Goal: Task Accomplishment & Management: Use online tool/utility

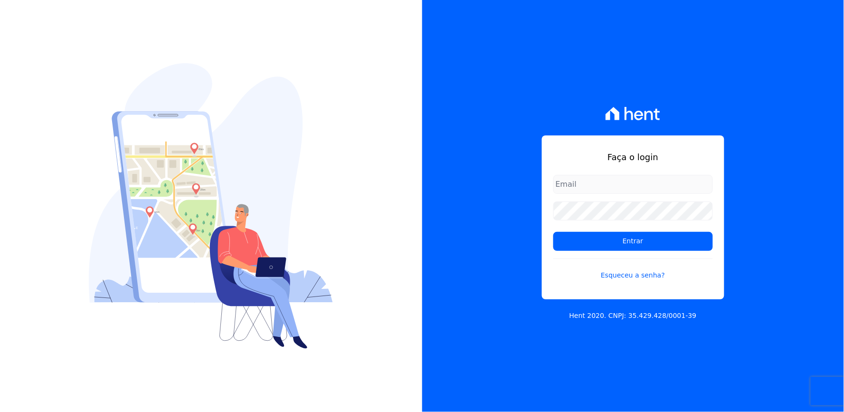
type input "[EMAIL_ADDRESS][DOMAIN_NAME]"
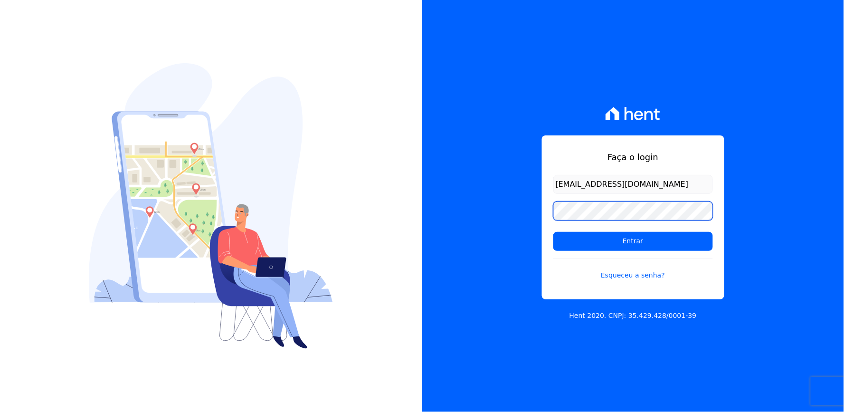
click at [524, 230] on div "Faça o login [EMAIL_ADDRESS][DOMAIN_NAME] Entrar Esqueceu a senha? Hent 2020. C…" at bounding box center [633, 206] width 422 height 412
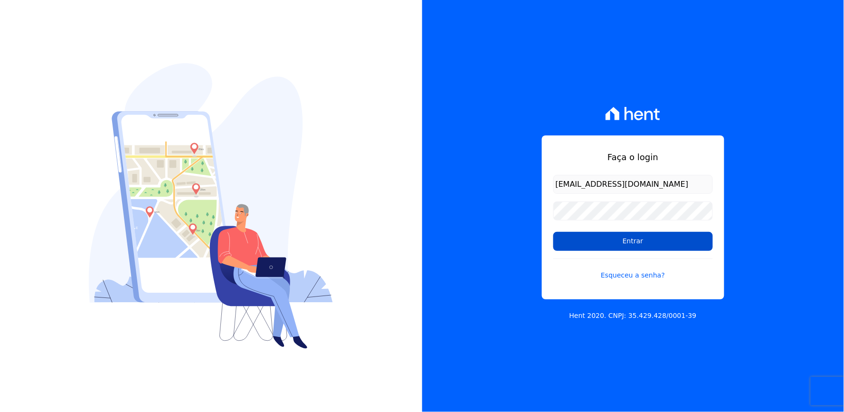
click at [578, 234] on input "Entrar" at bounding box center [634, 241] width 160 height 19
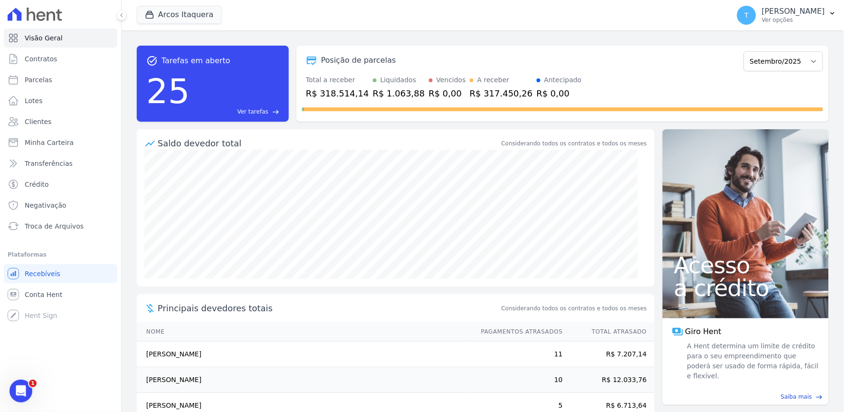
click at [680, 84] on div "Total a receber R$ 318.514,14 Liquidados R$ 1.063,88 Vencidos R$ 0,00 A receber…" at bounding box center [562, 87] width 521 height 25
click at [53, 135] on link "Minha Carteira" at bounding box center [61, 142] width 114 height 19
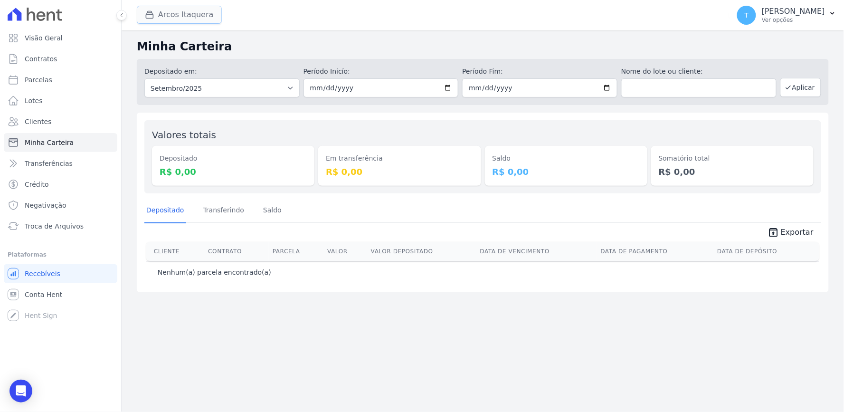
click at [167, 19] on button "Arcos Itaquera" at bounding box center [179, 15] width 85 height 18
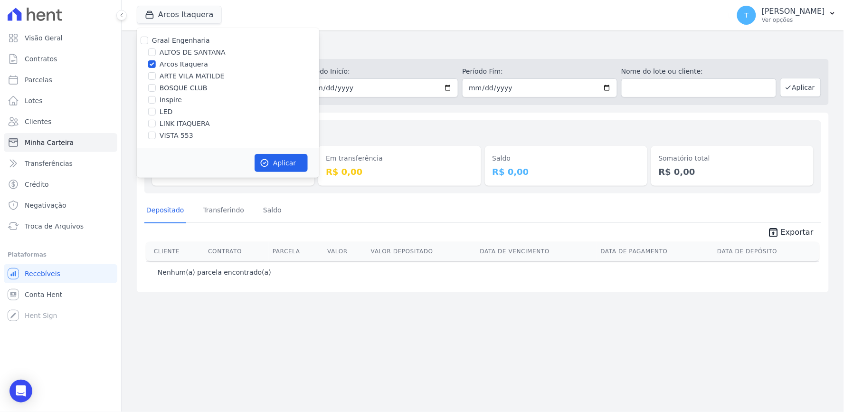
click at [171, 60] on label "Arcos Itaquera" at bounding box center [184, 64] width 48 height 10
click at [156, 60] on input "Arcos Itaquera" at bounding box center [152, 64] width 8 height 8
checkbox input "false"
click at [172, 134] on label "VISTA 553" at bounding box center [177, 136] width 34 height 10
click at [156, 134] on input "VISTA 553" at bounding box center [152, 136] width 8 height 8
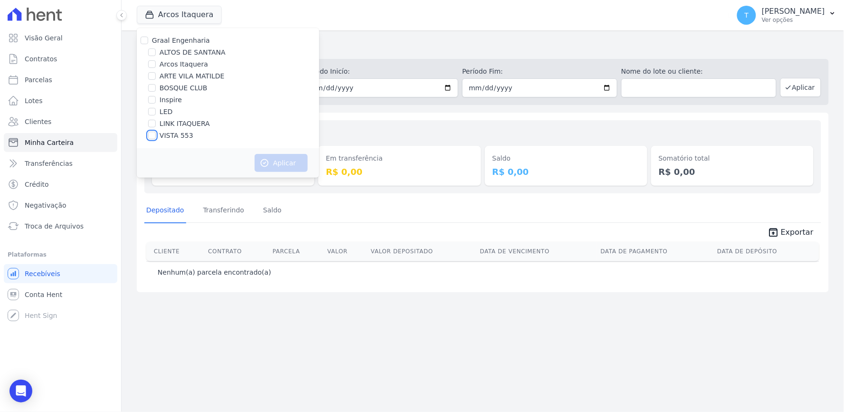
checkbox input "true"
click at [270, 160] on button "Aplicar" at bounding box center [281, 163] width 53 height 18
click at [70, 83] on link "Parcelas" at bounding box center [61, 79] width 114 height 19
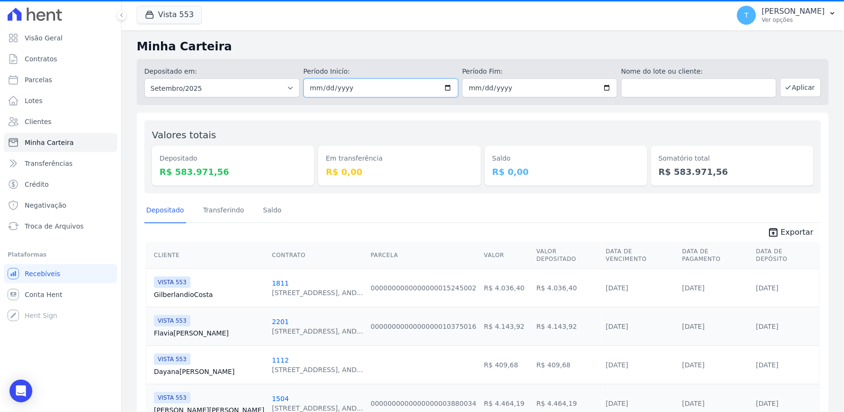
click at [440, 92] on input "[DATE]" at bounding box center [381, 87] width 155 height 19
click at [49, 78] on link "Parcelas" at bounding box center [61, 79] width 114 height 19
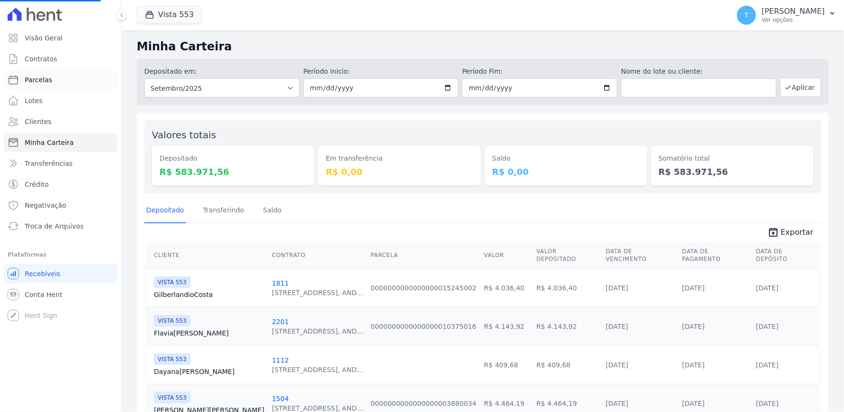
select select
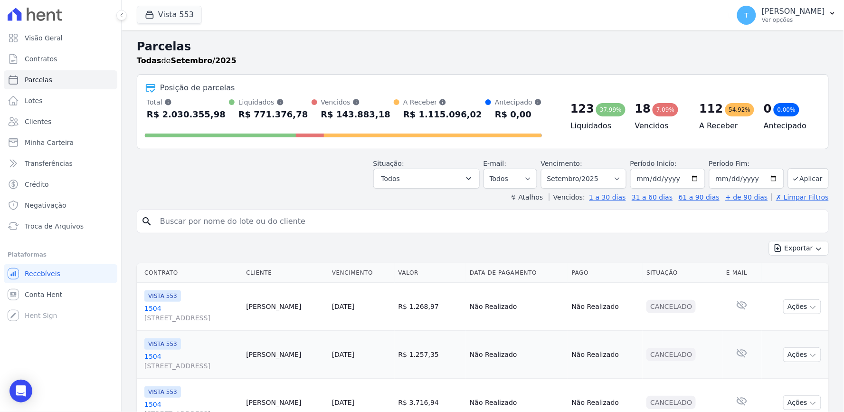
click at [201, 211] on div "search" at bounding box center [483, 222] width 692 height 24
click at [198, 226] on input "search" at bounding box center [489, 221] width 670 height 19
click at [250, 223] on input "search" at bounding box center [489, 221] width 670 height 19
drag, startPoint x: 785, startPoint y: 45, endPoint x: 775, endPoint y: 48, distance: 11.0
click at [785, 45] on h2 "Parcelas" at bounding box center [483, 46] width 692 height 17
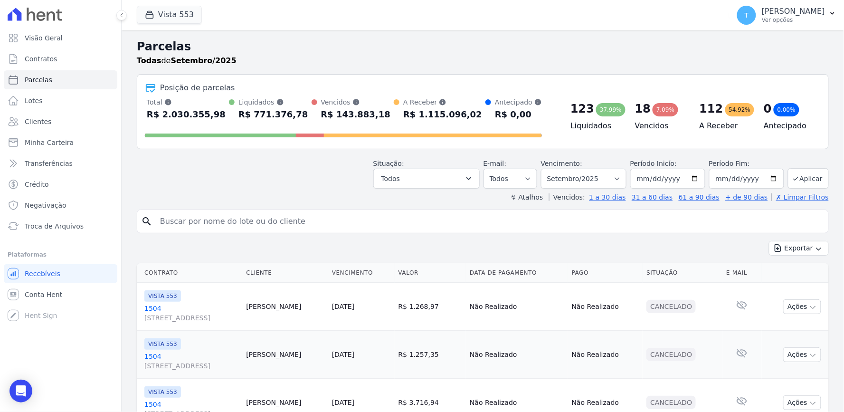
click at [379, 219] on input "search" at bounding box center [489, 221] width 670 height 19
type input "josé carlos costa"
select select
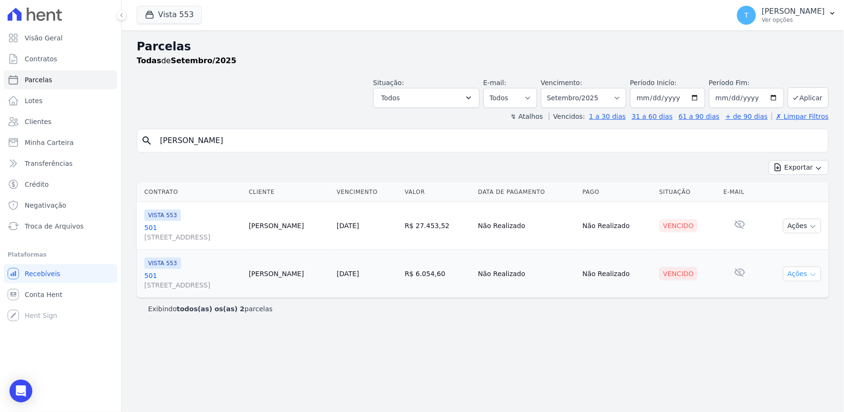
click at [797, 274] on button "Ações" at bounding box center [803, 274] width 38 height 15
click at [806, 220] on button "Ações" at bounding box center [803, 226] width 38 height 15
click at [681, 344] on div "Parcelas Todas de Setembro/2025 Situação: Agendado Em Aberto Pago Processando C…" at bounding box center [483, 221] width 723 height 382
click at [805, 273] on button "Ações" at bounding box center [803, 274] width 38 height 15
click at [241, 275] on link "501 Avenida Angélica, 2248, ANDAR 11, Consolação" at bounding box center [192, 280] width 97 height 19
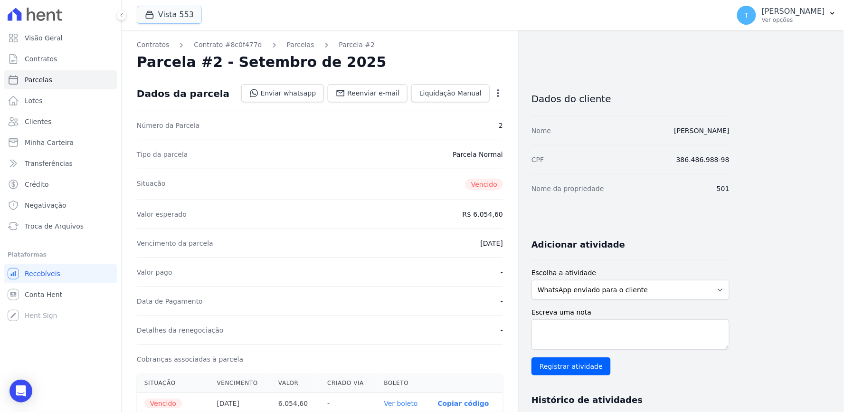
click at [159, 19] on button "Vista 553" at bounding box center [169, 15] width 65 height 18
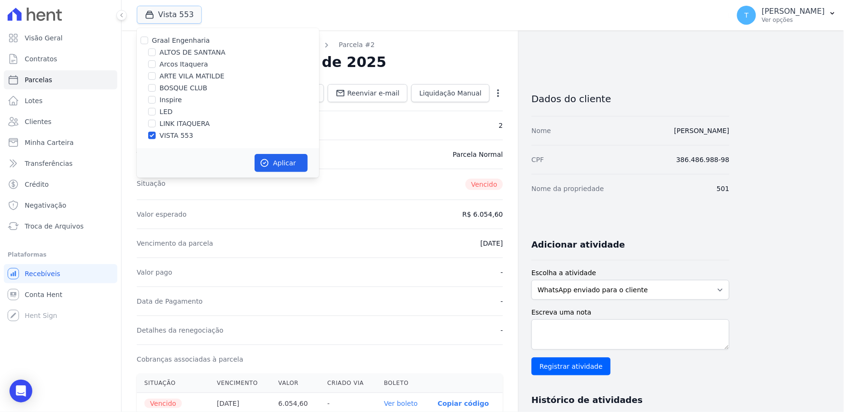
click at [159, 19] on button "Vista 553" at bounding box center [169, 15] width 65 height 18
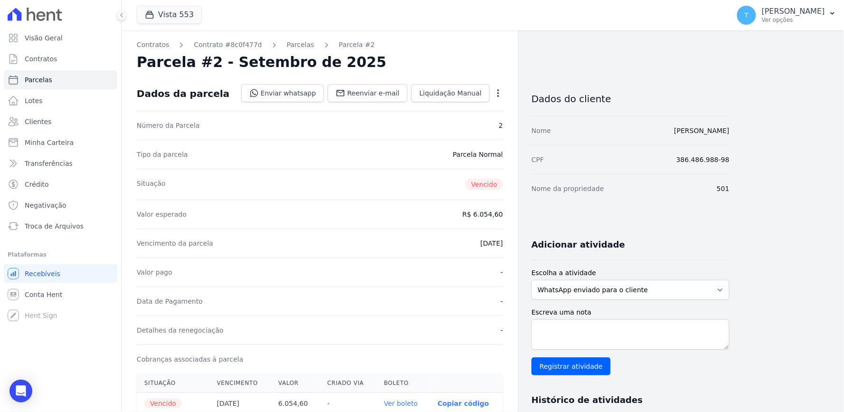
click at [505, 97] on div "Contratos Contrato #8c0f477d Parcelas Parcela #2 Parcela #2 - Setembro de 2025 …" at bounding box center [320, 336] width 397 height 613
click at [498, 92] on icon "button" at bounding box center [499, 93] width 2 height 8
click at [439, 111] on link "Alterar" at bounding box center [458, 105] width 84 height 17
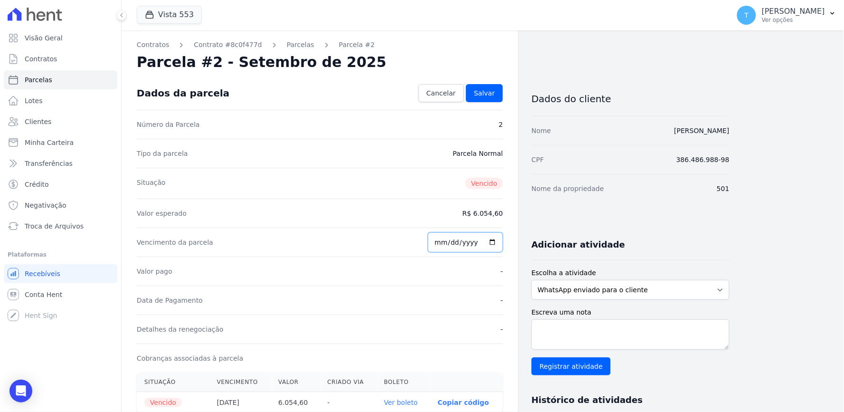
click at [450, 244] on input "2025-09-25" at bounding box center [465, 242] width 75 height 20
click at [444, 244] on input "2025-09-25" at bounding box center [465, 242] width 75 height 20
type input "2025-09-29"
click at [483, 92] on span "Salvar" at bounding box center [484, 93] width 21 height 10
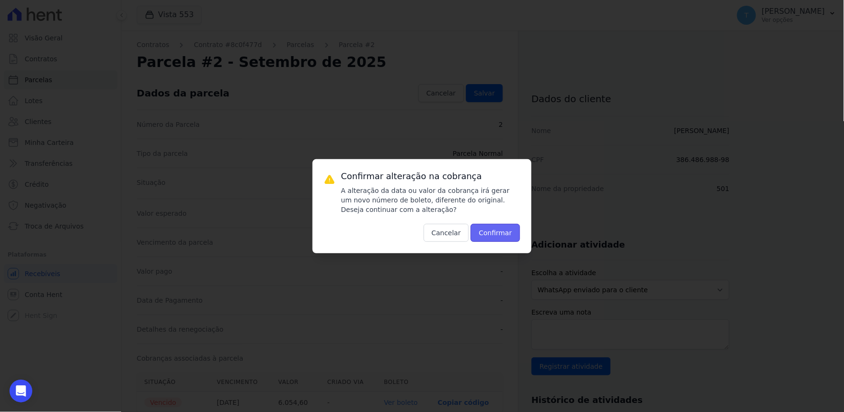
click at [497, 239] on button "Confirmar" at bounding box center [495, 233] width 49 height 18
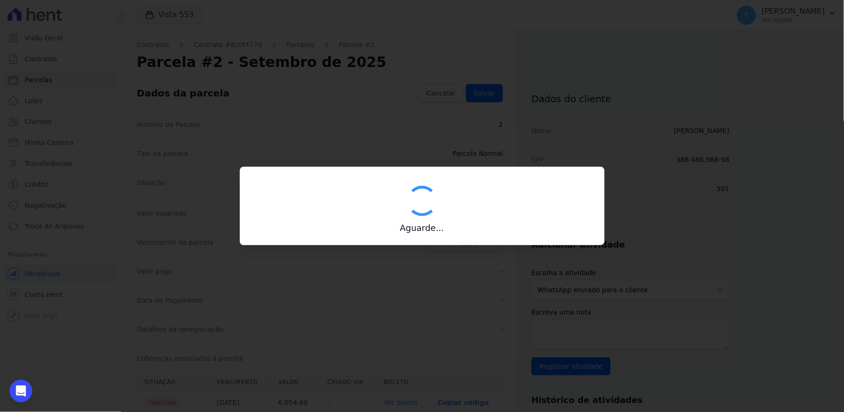
type input "00190000090335103300000670255173712150000605460"
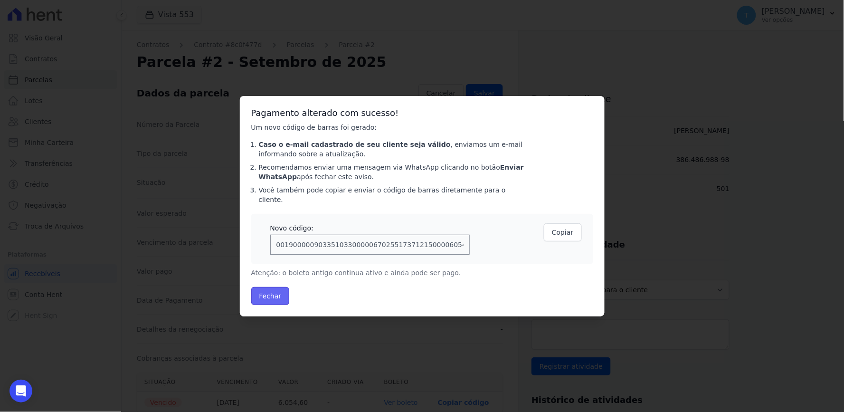
click at [272, 295] on button "Fechar" at bounding box center [270, 296] width 38 height 18
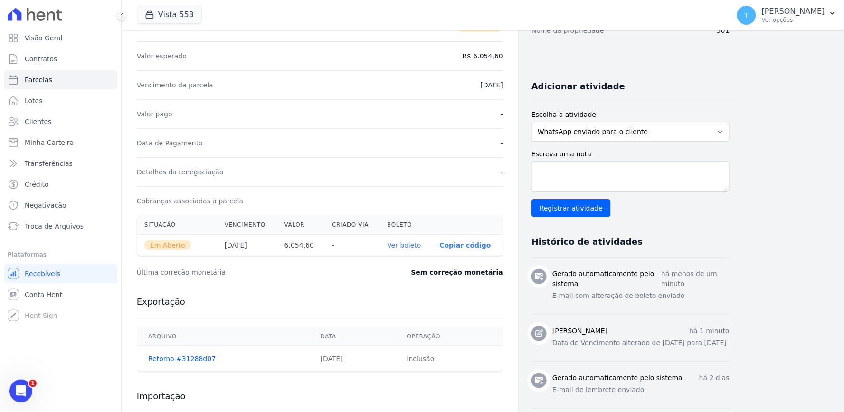
click at [415, 244] on link "Ver boleto" at bounding box center [404, 245] width 34 height 8
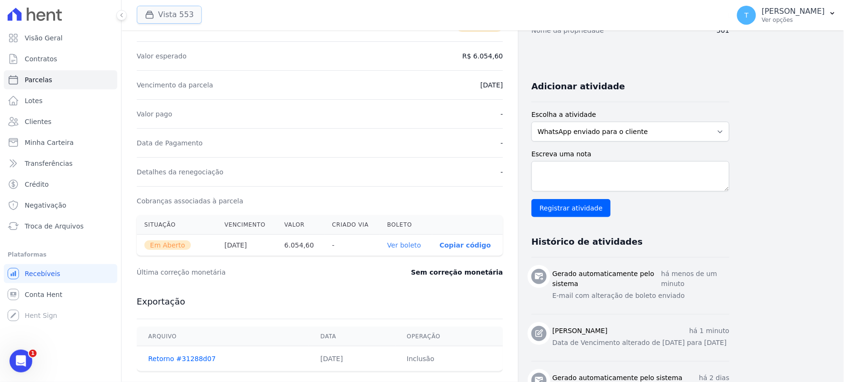
click at [153, 18] on icon "button" at bounding box center [150, 15] width 10 height 10
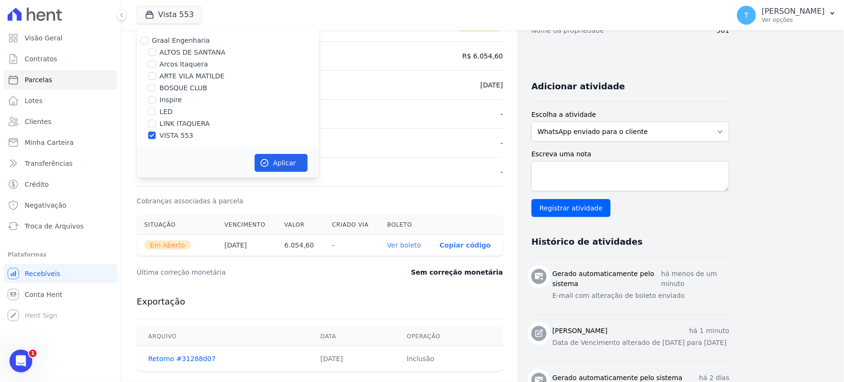
click at [168, 137] on label "VISTA 553" at bounding box center [177, 136] width 34 height 10
click at [156, 137] on input "VISTA 553" at bounding box center [152, 136] width 8 height 8
checkbox input "false"
click at [175, 88] on label "BOSQUE CLUB" at bounding box center [184, 88] width 48 height 10
click at [156, 88] on input "BOSQUE CLUB" at bounding box center [152, 88] width 8 height 8
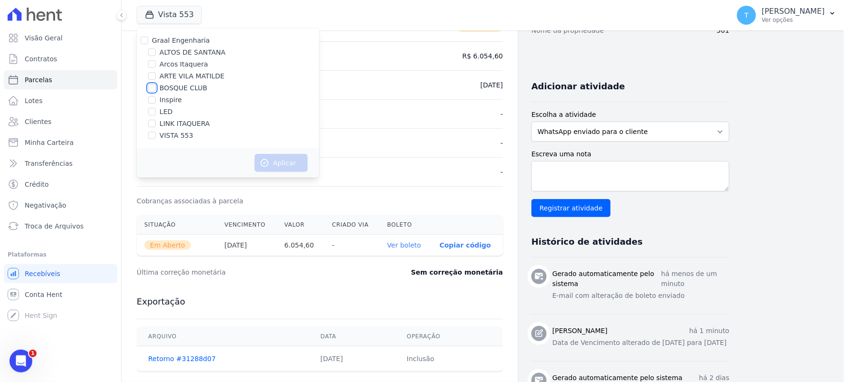
checkbox input "true"
click at [255, 153] on div "Aplicar" at bounding box center [228, 162] width 182 height 29
click at [264, 158] on button "Aplicar" at bounding box center [281, 163] width 53 height 18
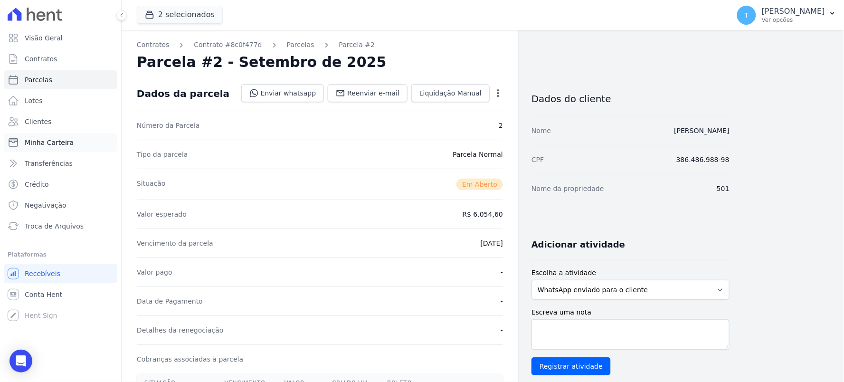
click at [43, 148] on link "Minha Carteira" at bounding box center [61, 142] width 114 height 19
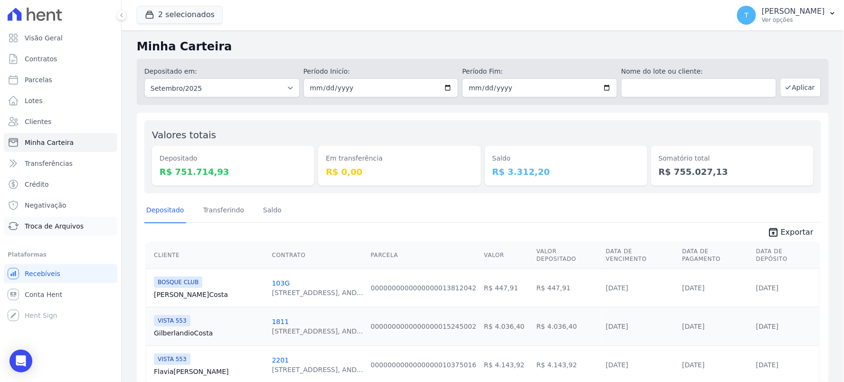
click at [50, 223] on span "Troca de Arquivos" at bounding box center [54, 226] width 59 height 10
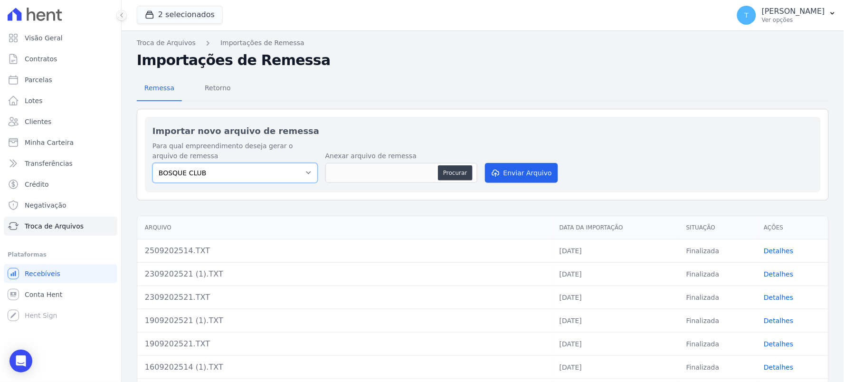
click at [290, 169] on select "BOSQUE CLUB VISTA 553" at bounding box center [235, 173] width 165 height 20
click at [426, 139] on div "Importar novo arquivo de remessa Para qual empreendimento deseja gerar o arquiv…" at bounding box center [483, 155] width 676 height 76
click at [450, 182] on div "Procurar" at bounding box center [402, 173] width 152 height 20
click at [450, 174] on button "Procurar" at bounding box center [455, 172] width 34 height 15
type input "2609202514.TXT"
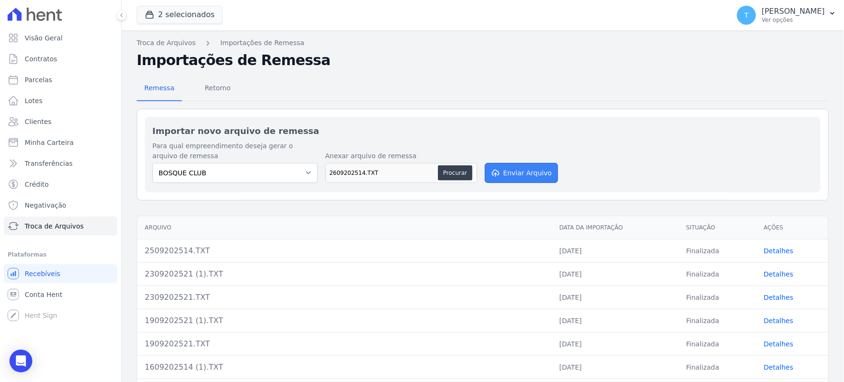
click at [513, 167] on button "Enviar Arquivo" at bounding box center [521, 173] width 73 height 20
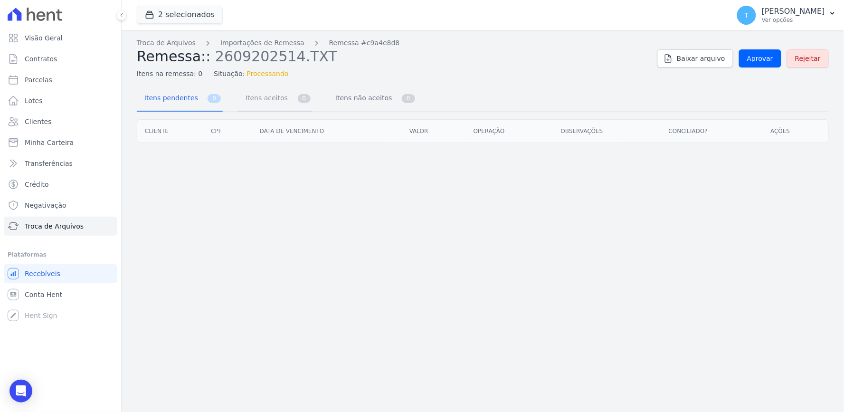
click at [255, 107] on link "Itens aceitos 0" at bounding box center [275, 98] width 75 height 25
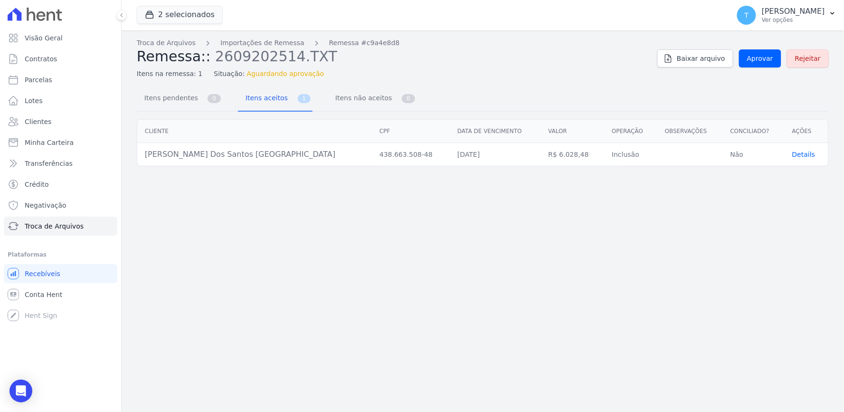
click at [793, 157] on span "Details" at bounding box center [804, 155] width 23 height 8
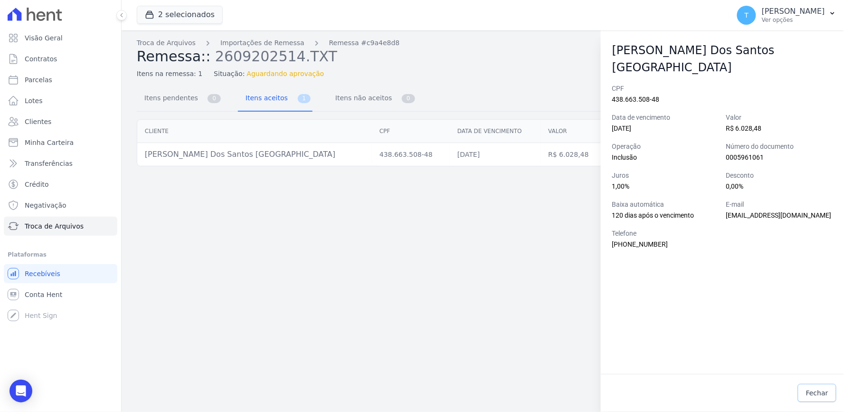
click at [814, 390] on span "Fechar" at bounding box center [817, 393] width 22 height 10
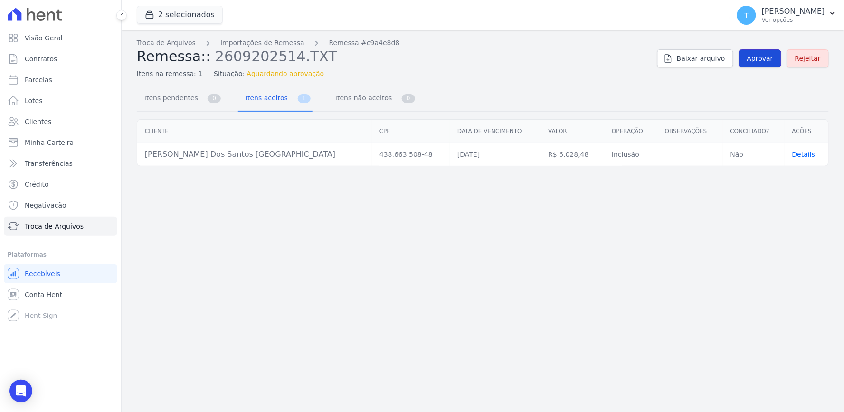
click at [758, 67] on link "Aprovar" at bounding box center [760, 58] width 42 height 18
click at [181, 100] on span "Itens pendentes" at bounding box center [169, 97] width 61 height 19
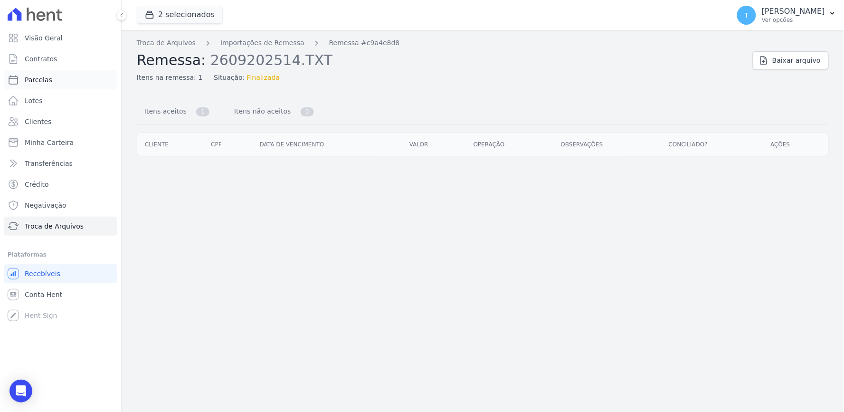
click at [49, 82] on link "Parcelas" at bounding box center [61, 79] width 114 height 19
select select
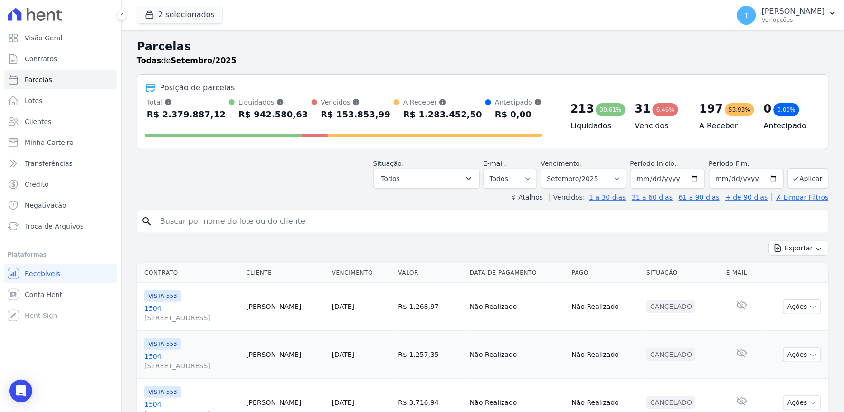
click at [250, 221] on input "search" at bounding box center [489, 221] width 670 height 19
paste input "Rayane Maykeli dos Santos Lisboa"
type input "Rayane Maykeli dos Santos Lisboa"
select select
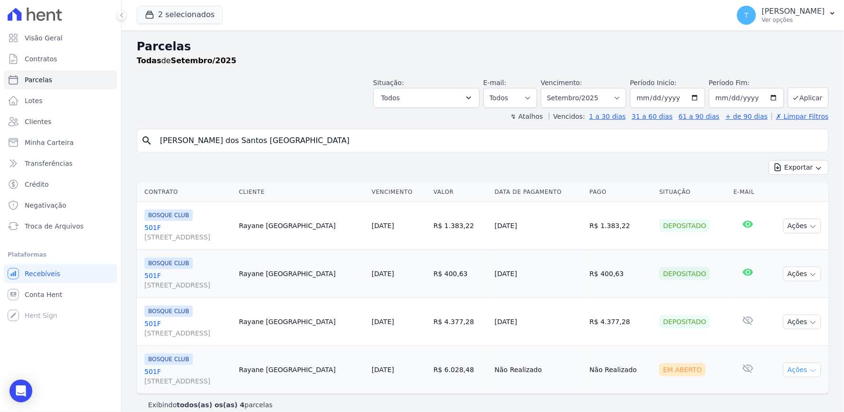
click at [787, 367] on button "Ações" at bounding box center [803, 370] width 38 height 15
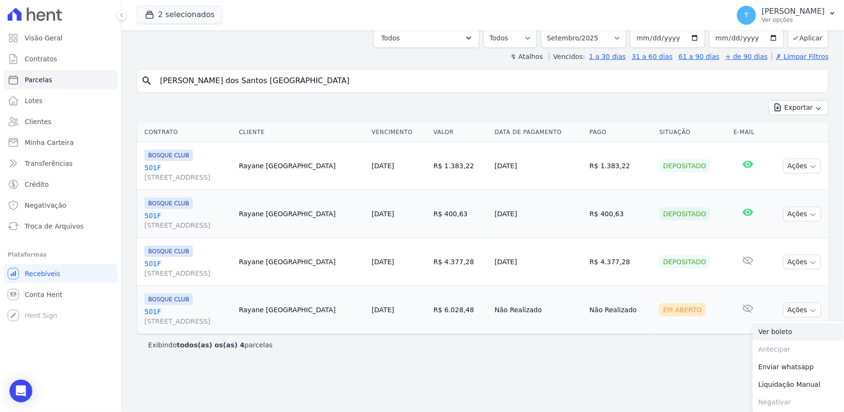
scroll to position [60, 0]
click at [780, 332] on link "Ver boleto" at bounding box center [798, 332] width 91 height 18
click at [169, 19] on button "2 selecionados" at bounding box center [180, 15] width 86 height 18
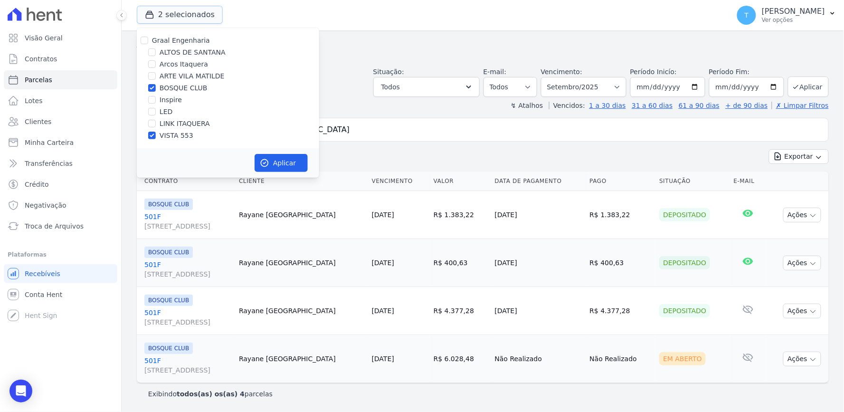
scroll to position [11, 0]
click at [183, 91] on label "BOSQUE CLUB" at bounding box center [184, 88] width 48 height 10
click at [156, 91] on input "BOSQUE CLUB" at bounding box center [152, 88] width 8 height 8
checkbox input "false"
click at [181, 122] on label "LINK ITAQUERA" at bounding box center [185, 124] width 50 height 10
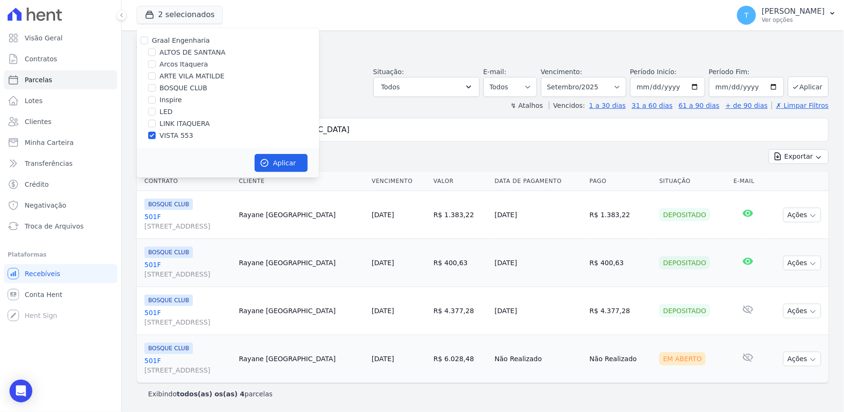
click at [156, 122] on input "LINK ITAQUERA" at bounding box center [152, 124] width 8 height 8
checkbox input "true"
click at [168, 140] on label "VISTA 553" at bounding box center [177, 136] width 34 height 10
click at [156, 139] on input "VISTA 553" at bounding box center [152, 136] width 8 height 8
checkbox input "false"
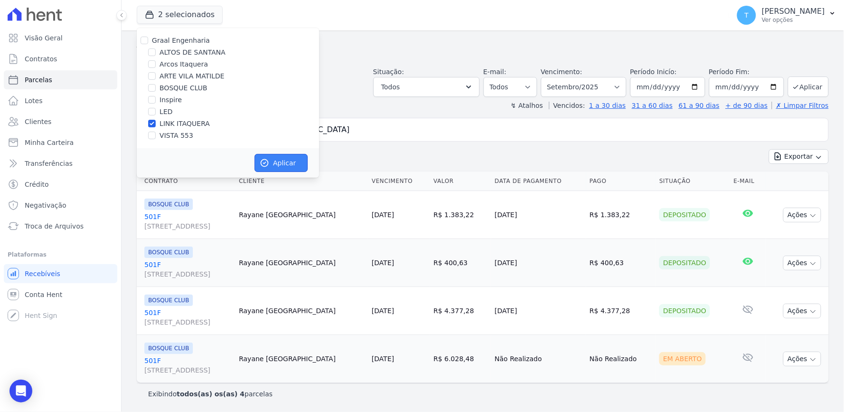
click at [284, 165] on button "Aplicar" at bounding box center [281, 163] width 53 height 18
select select
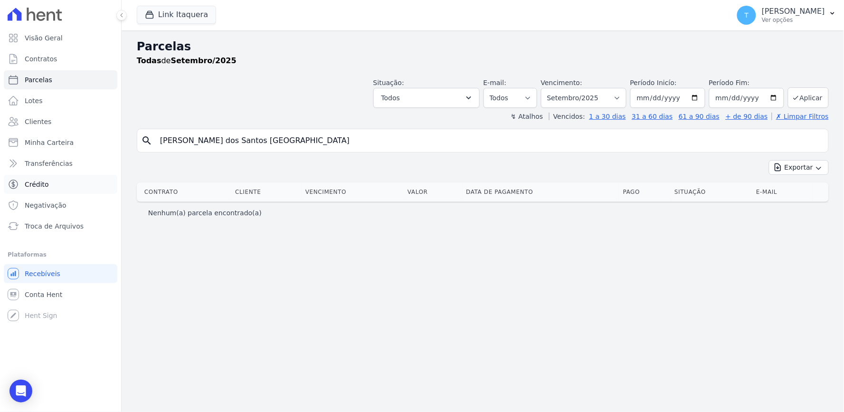
drag, startPoint x: 260, startPoint y: 146, endPoint x: 67, endPoint y: 174, distance: 194.9
click at [67, 174] on div "Visão Geral Contratos Parcelas Lotes Clientes Minha Carteira Transferências Cré…" at bounding box center [422, 206] width 844 height 412
click at [677, 288] on div "Parcelas Todas de Setembro/2025 Situação: Agendado Em Aberto Pago Processando C…" at bounding box center [483, 221] width 723 height 382
drag, startPoint x: 753, startPoint y: 281, endPoint x: 681, endPoint y: 275, distance: 71.6
click at [753, 281] on div "Parcelas Todas de Setembro/2025 Situação: Agendado Em Aberto Pago Processando C…" at bounding box center [483, 221] width 723 height 382
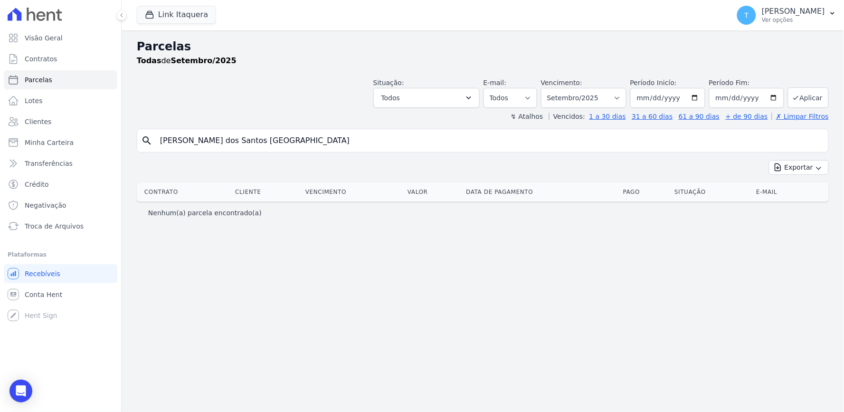
click at [308, 143] on input "Rayane Maykeli dos Santos Lisboa" at bounding box center [489, 140] width 670 height 19
drag, startPoint x: 308, startPoint y: 143, endPoint x: 116, endPoint y: 154, distance: 192.3
click at [116, 154] on div "Visão Geral Contratos Parcelas Lotes Clientes Minha Carteira Transferências Cré…" at bounding box center [422, 206] width 844 height 412
type input "igor levand"
select select
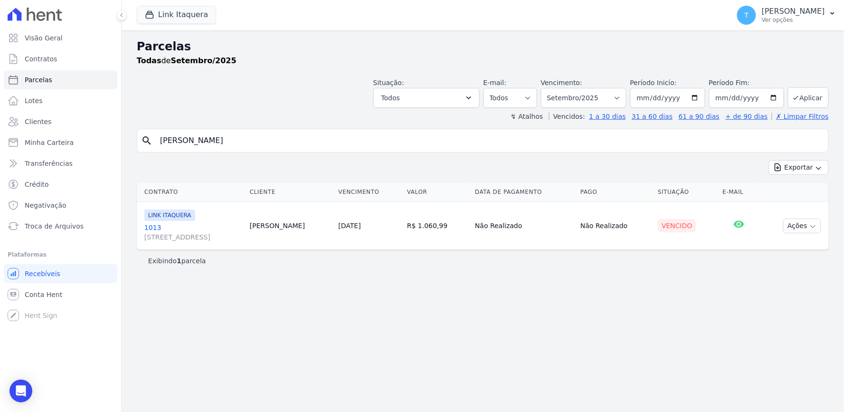
click at [764, 281] on div "Parcelas Todas de Setembro/2025 Situação: Agendado Em Aberto Pago Processando C…" at bounding box center [483, 221] width 723 height 382
click at [801, 224] on button "Ações" at bounding box center [803, 226] width 38 height 15
click at [773, 246] on link "Ver boleto" at bounding box center [798, 248] width 91 height 18
click at [696, 289] on div "Parcelas Todas de Setembro/2025 Situação: Agendado Em Aberto Pago Processando C…" at bounding box center [483, 221] width 723 height 382
click at [804, 223] on button "Ações" at bounding box center [803, 226] width 38 height 15
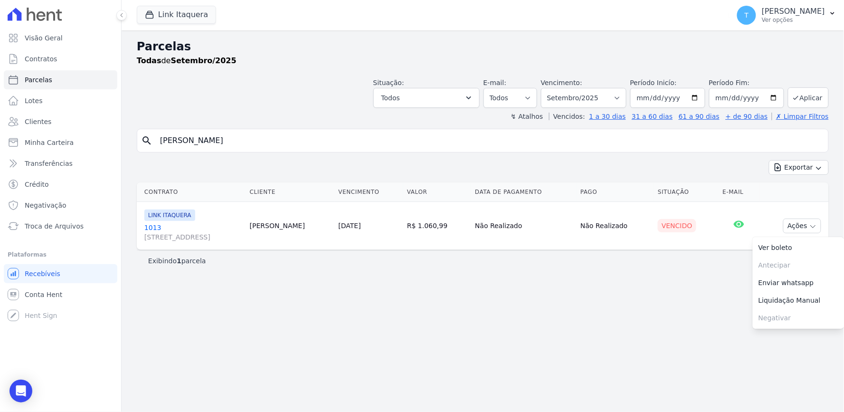
click at [590, 290] on div "Parcelas Todas de Setembro/2025 Situação: Agendado Em Aberto Pago Processando C…" at bounding box center [483, 221] width 723 height 382
click at [242, 223] on link "1013 Avenida Angélica, 2248, andar 11, Consolação" at bounding box center [193, 232] width 98 height 19
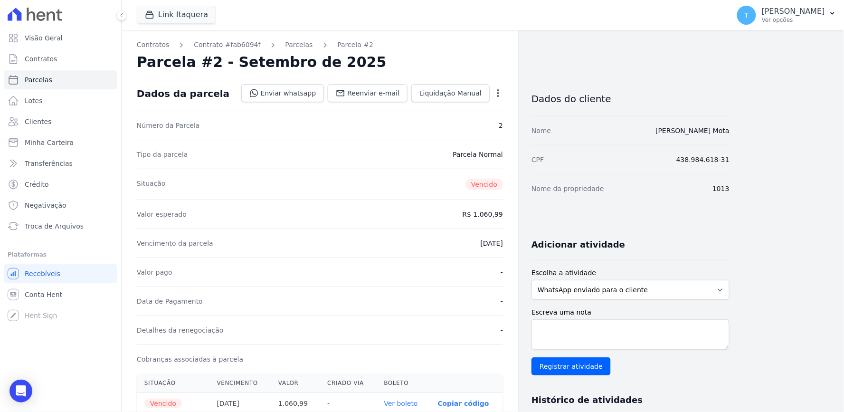
click at [499, 86] on div "Open options Alterar Cancelar Cobrança Cancelar boleto Você está prestes a canc…" at bounding box center [496, 94] width 13 height 16
click at [497, 91] on icon "button" at bounding box center [499, 93] width 10 height 10
click at [443, 111] on link "Alterar" at bounding box center [458, 105] width 84 height 17
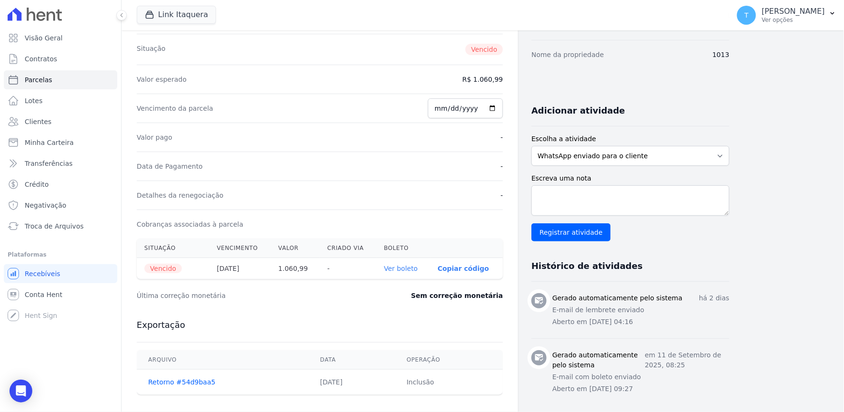
scroll to position [158, 0]
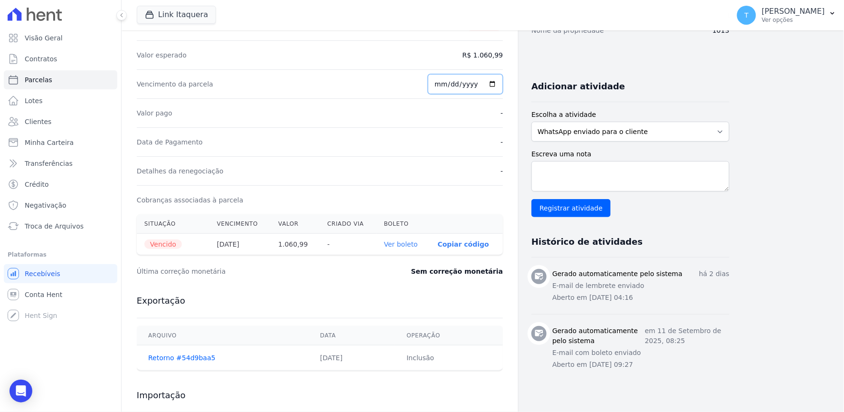
click at [447, 84] on input "2025-09-25" at bounding box center [465, 84] width 75 height 20
type input "2025-09-29"
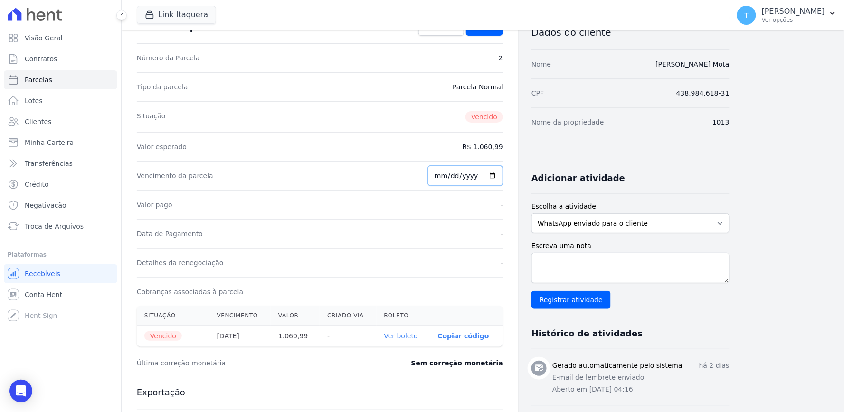
scroll to position [0, 0]
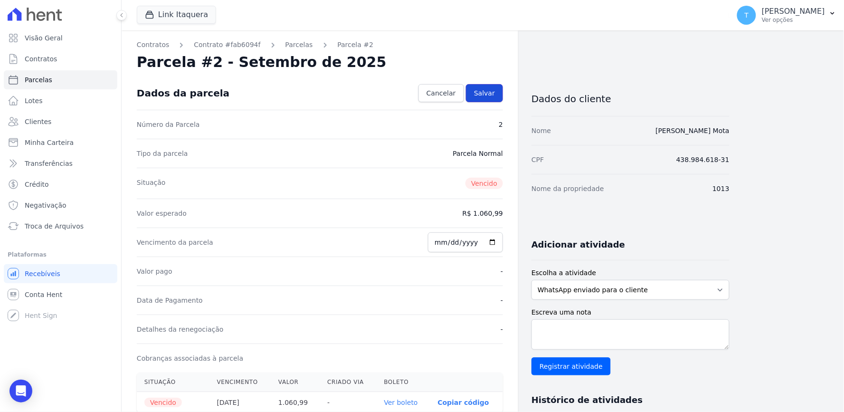
click at [484, 90] on span "Salvar" at bounding box center [484, 93] width 21 height 10
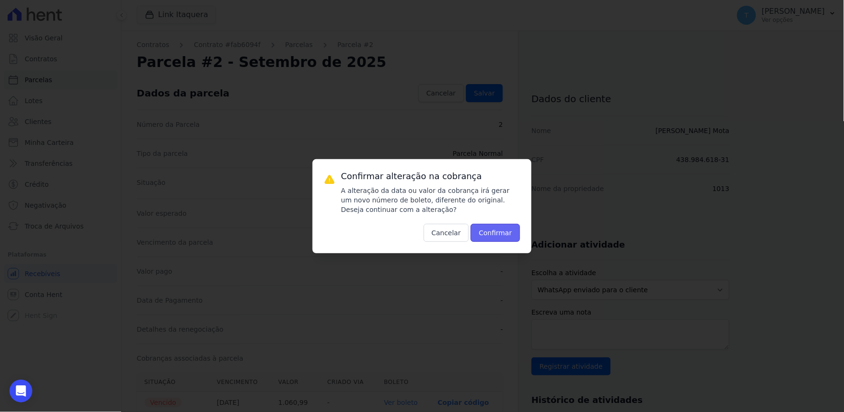
click at [500, 232] on button "Confirmar" at bounding box center [495, 233] width 49 height 18
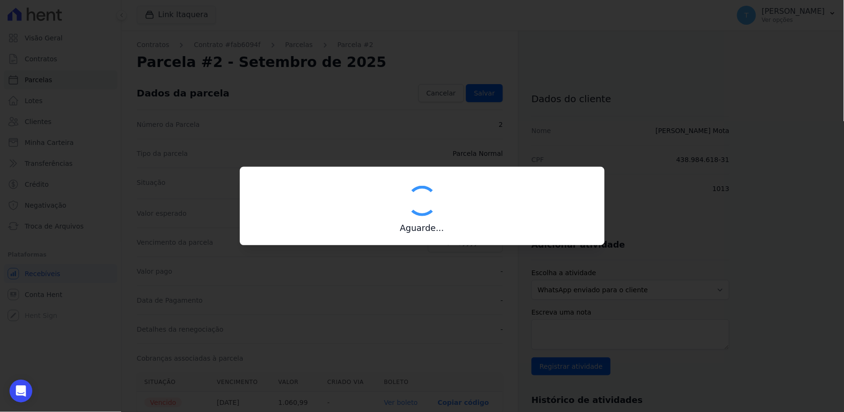
type input "00190000090335103300000670796176112150000106099"
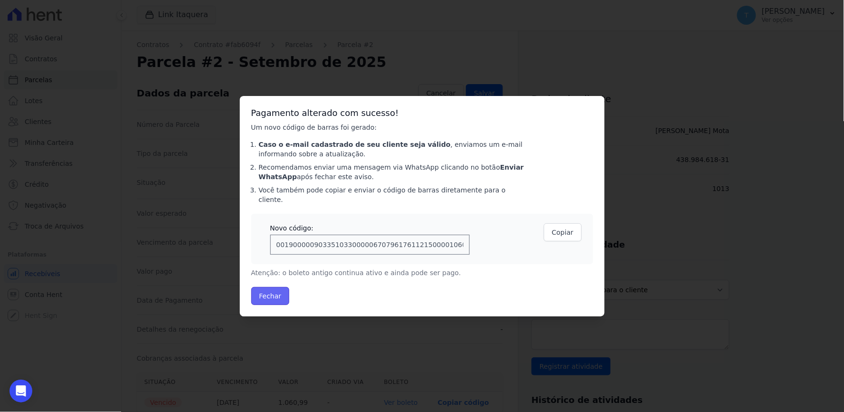
click at [279, 287] on button "Fechar" at bounding box center [270, 296] width 38 height 18
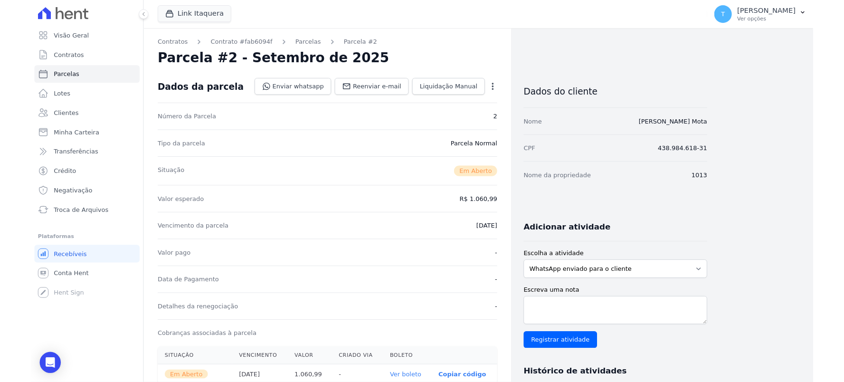
scroll to position [53, 0]
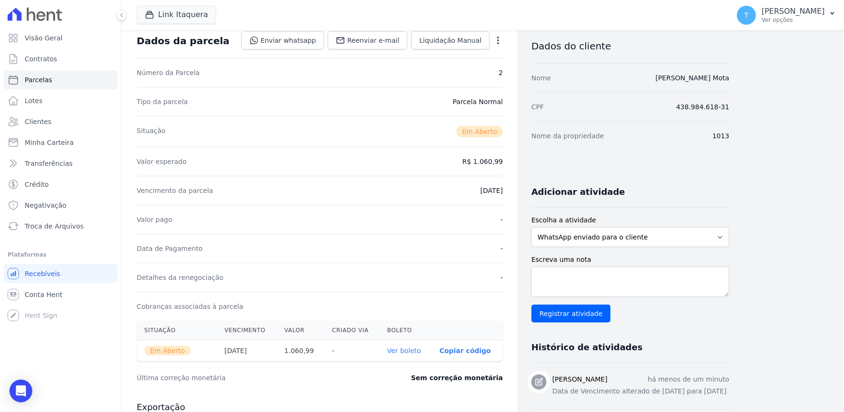
click at [409, 347] on link "Ver boleto" at bounding box center [404, 351] width 34 height 8
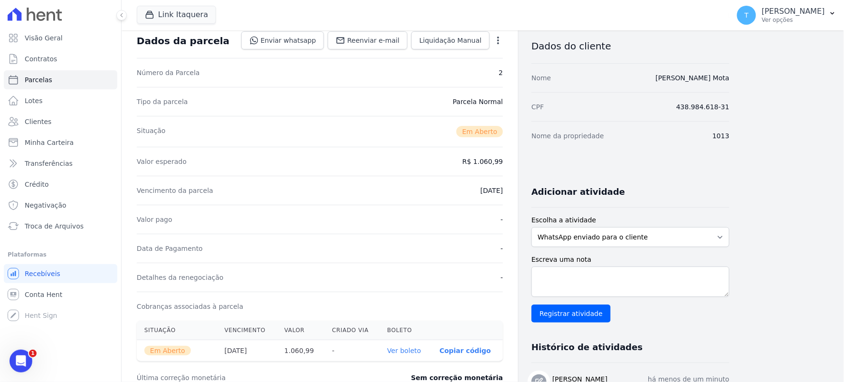
scroll to position [0, 0]
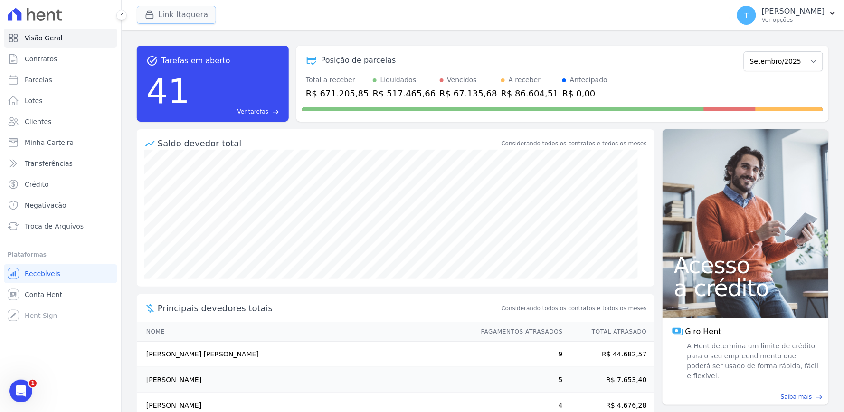
click at [169, 11] on button "Link Itaquera" at bounding box center [176, 15] width 79 height 18
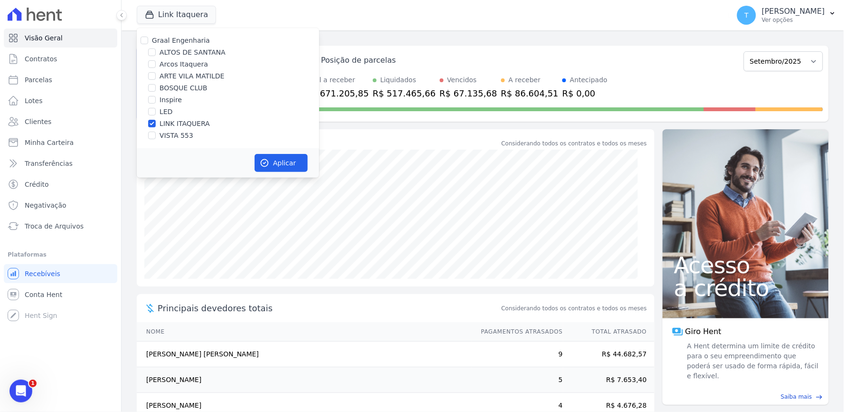
click at [168, 42] on label "Graal Engenharia" at bounding box center [181, 41] width 58 height 8
click at [148, 42] on input "Graal Engenharia" at bounding box center [145, 41] width 8 height 8
checkbox input "true"
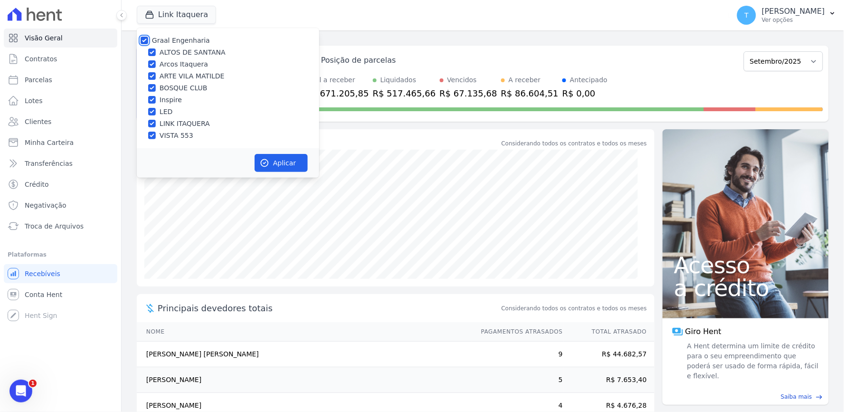
checkbox input "true"
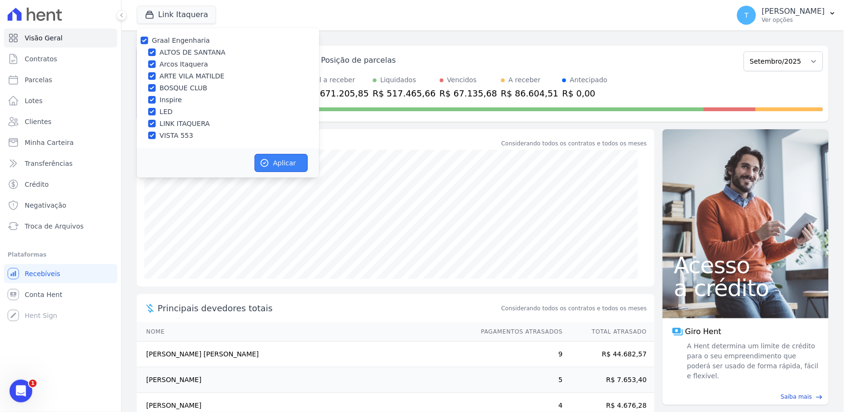
click at [269, 164] on button "Aplicar" at bounding box center [281, 163] width 53 height 18
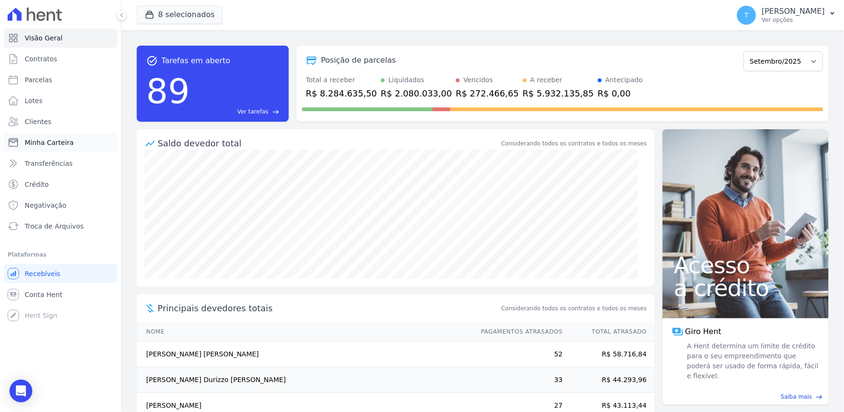
click at [50, 144] on span "Minha Carteira" at bounding box center [49, 143] width 49 height 10
click at [42, 139] on span "Minha Carteira" at bounding box center [49, 143] width 49 height 10
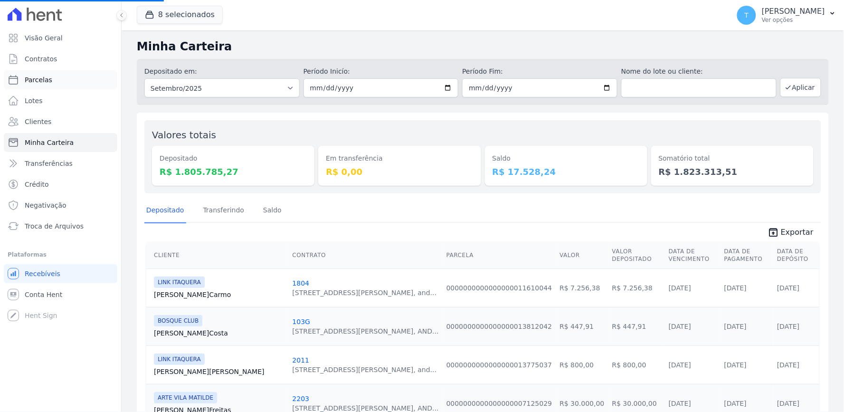
click at [41, 77] on span "Parcelas" at bounding box center [39, 80] width 28 height 10
select select
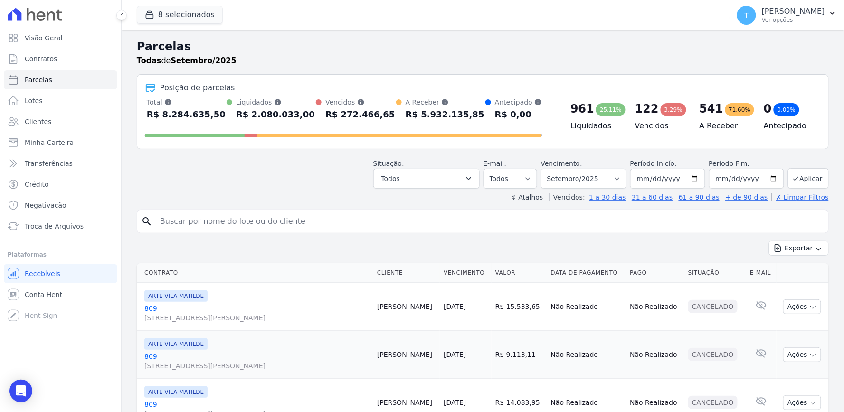
click at [301, 225] on input "search" at bounding box center [489, 221] width 670 height 19
type input "emilly"
select select
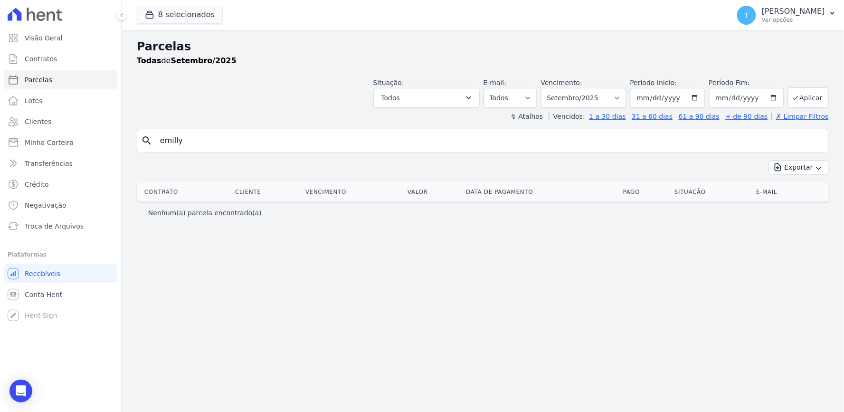
click at [287, 150] on div "search emilly" at bounding box center [483, 141] width 692 height 24
click at [271, 140] on input "emilly" at bounding box center [489, 140] width 670 height 19
type input "emill"
select select
drag, startPoint x: 144, startPoint y: 153, endPoint x: 147, endPoint y: 138, distance: 14.5
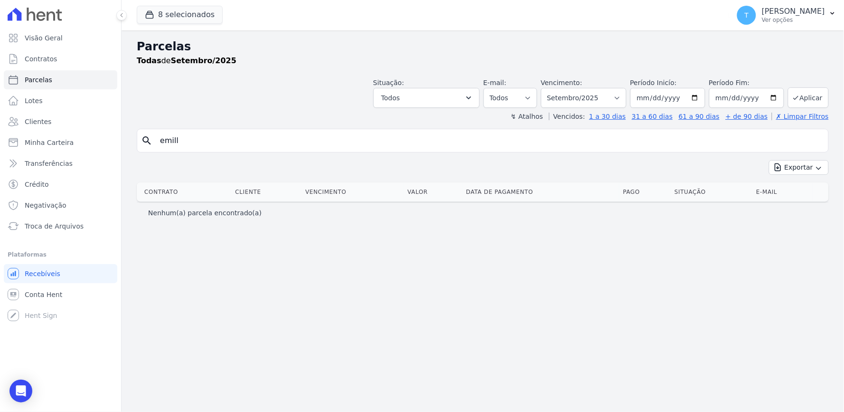
click at [97, 161] on div "Visão Geral Contratos Parcelas Lotes Clientes Minha Carteira Transferências Cré…" at bounding box center [422, 206] width 844 height 412
paste input "Hassan Gonçalves Dias Deraoui"
type input "Hassan Gonçalves Dias Deraoui"
select select
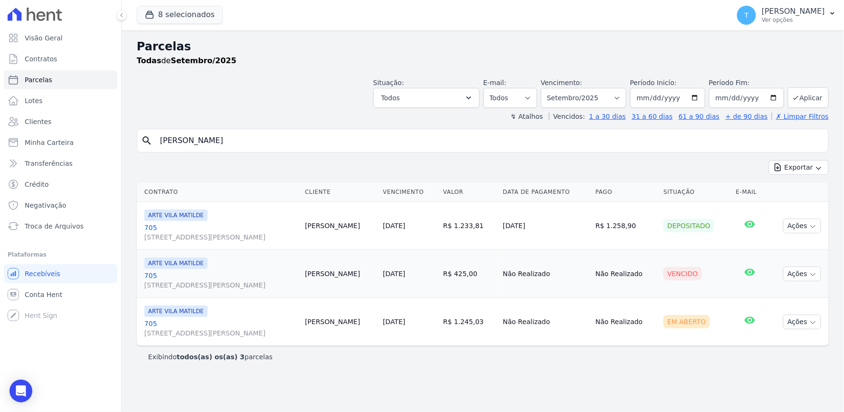
click at [215, 235] on span "Avenida Angélica, 2248, ANDAR 11, Consolação" at bounding box center [220, 237] width 153 height 10
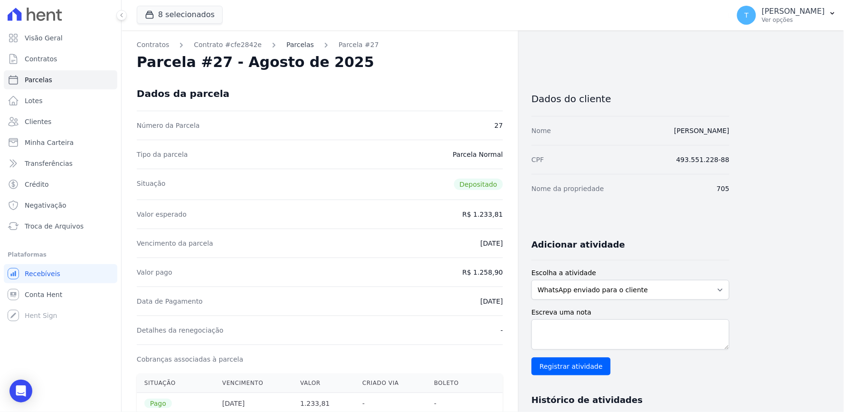
click at [295, 49] on link "Parcelas" at bounding box center [301, 45] width 28 height 10
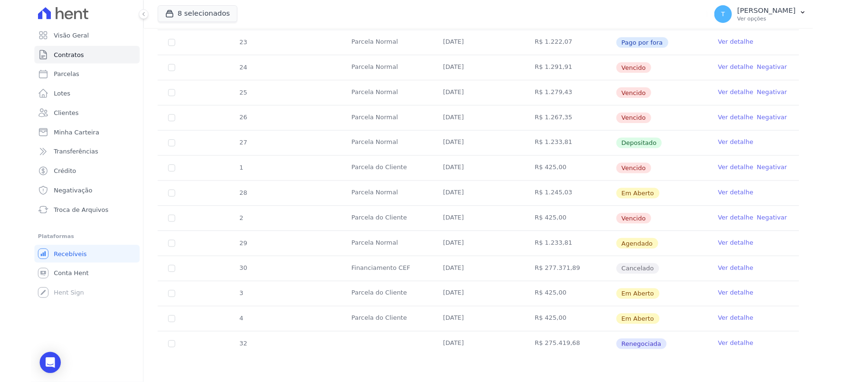
scroll to position [268, 0]
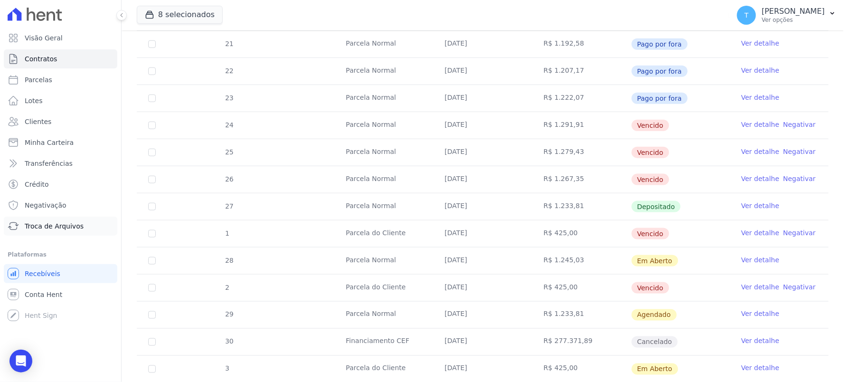
click at [49, 221] on span "Troca de Arquivos" at bounding box center [54, 226] width 59 height 10
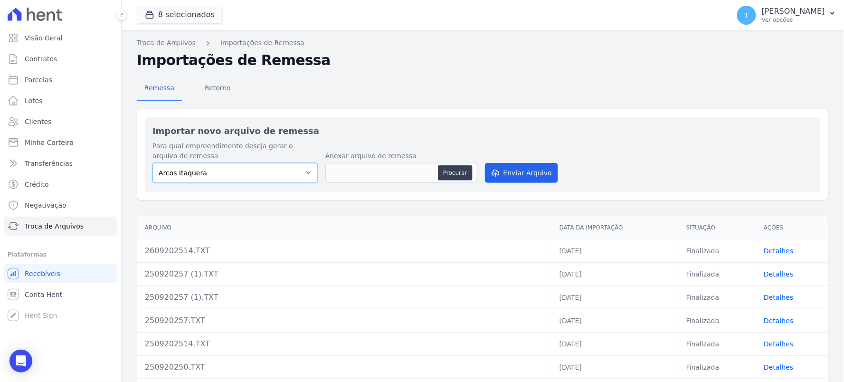
click at [229, 168] on select "Arcos Itaquera ALTOS DE SANTANA Inspire BOSQUE CLUB ARTE VILA MATILDE VISTA 553…" at bounding box center [235, 173] width 165 height 20
select select "f2036c47-f869-4cf7-aa49-d68e524f2024"
click at [153, 163] on select "Arcos Itaquera ALTOS DE SANTANA Inspire BOSQUE CLUB ARTE VILA MATILDE VISTA 553…" at bounding box center [235, 173] width 165 height 20
click at [414, 115] on div "Importar novo arquivo de remessa Para qual empreendimento deseja gerar o arquiv…" at bounding box center [483, 155] width 692 height 92
click at [447, 173] on button "Procurar" at bounding box center [455, 172] width 34 height 15
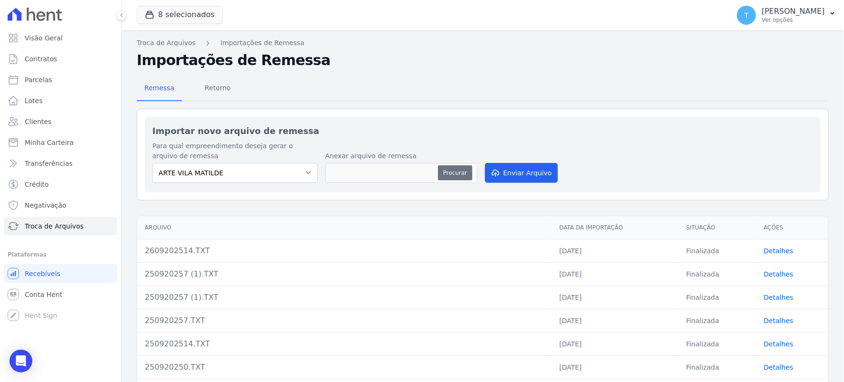
type input "260920250.TXT"
click at [519, 169] on button "Enviar Arquivo" at bounding box center [521, 173] width 73 height 20
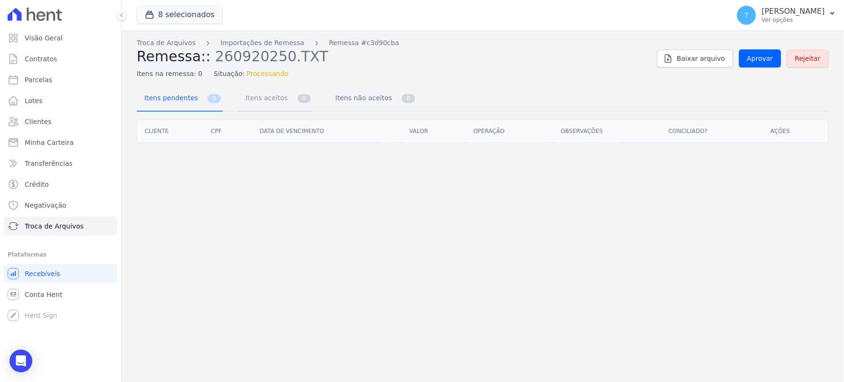
click at [268, 103] on span "Itens aceitos" at bounding box center [265, 97] width 50 height 19
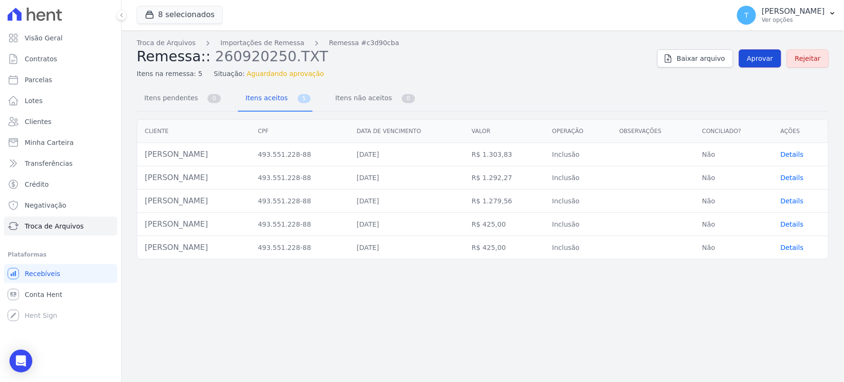
click at [774, 56] on span "Aprovar" at bounding box center [760, 59] width 26 height 10
click at [479, 301] on div "Troca de Arquivos Importações de Remessa Remessa #c3d90cba Remessa:: 260920250.…" at bounding box center [483, 206] width 723 height 352
click at [39, 117] on span "Clientes" at bounding box center [38, 122] width 27 height 10
